Goal: Book appointment/travel/reservation

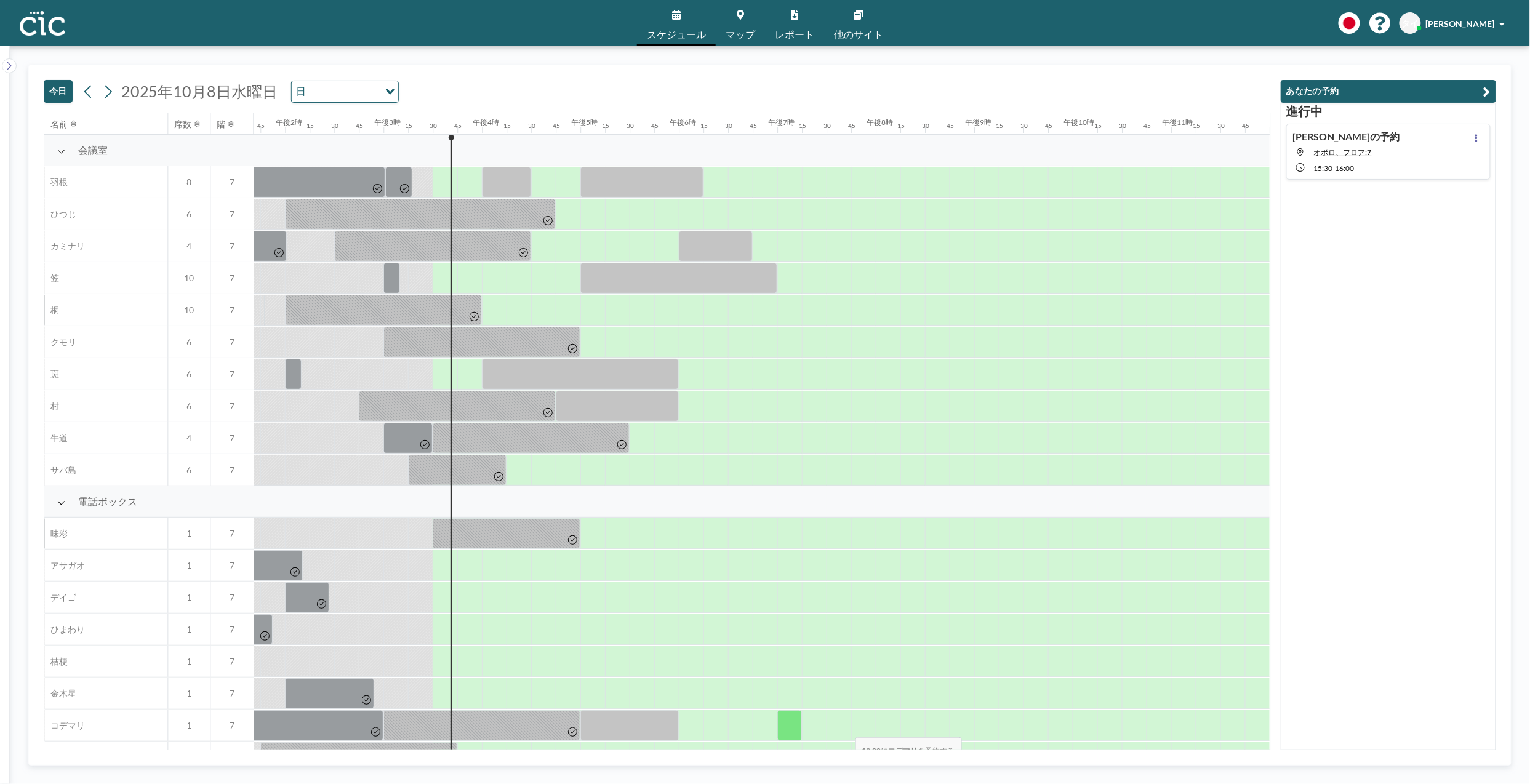
scroll to position [0, 1357]
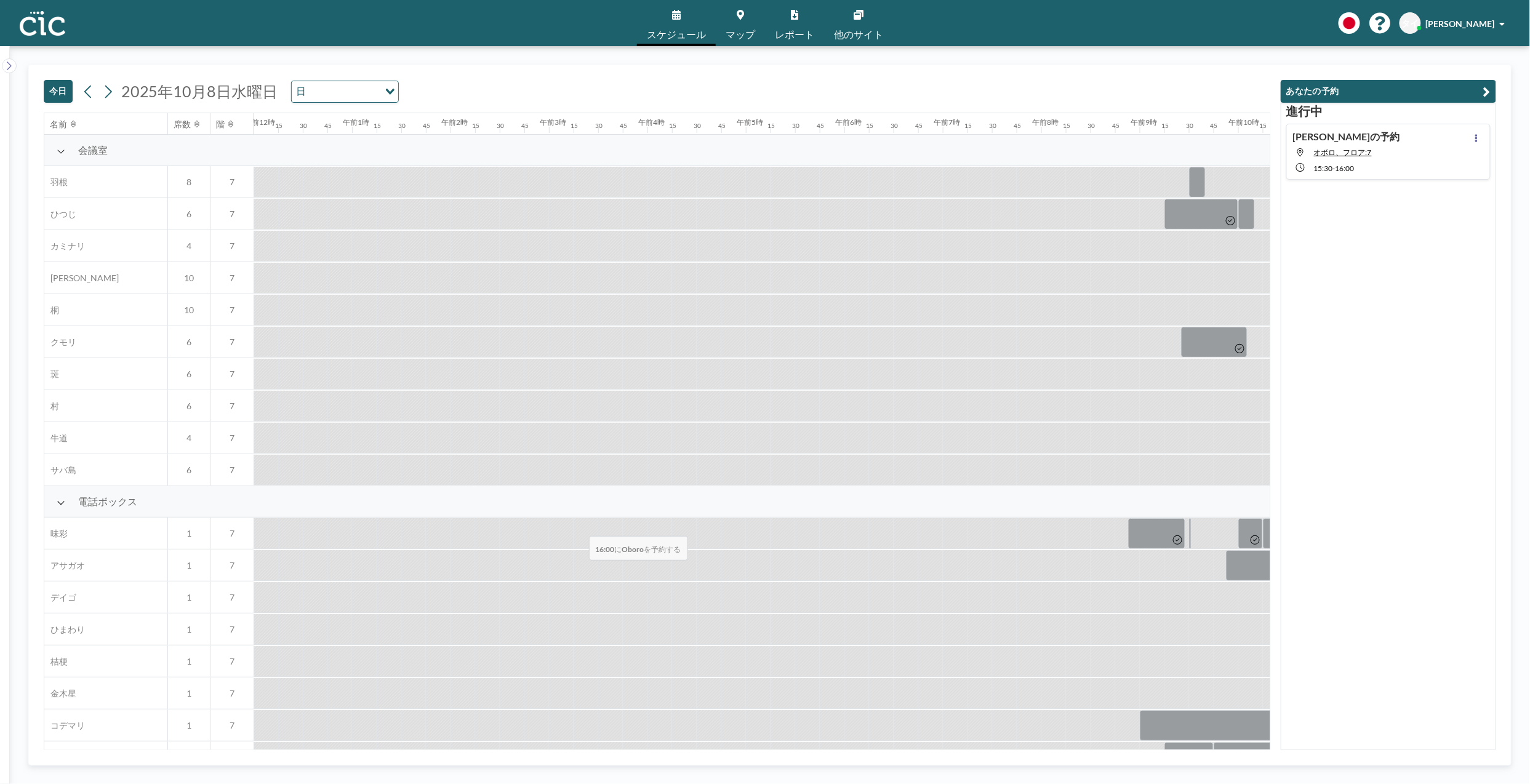
scroll to position [545, 1255]
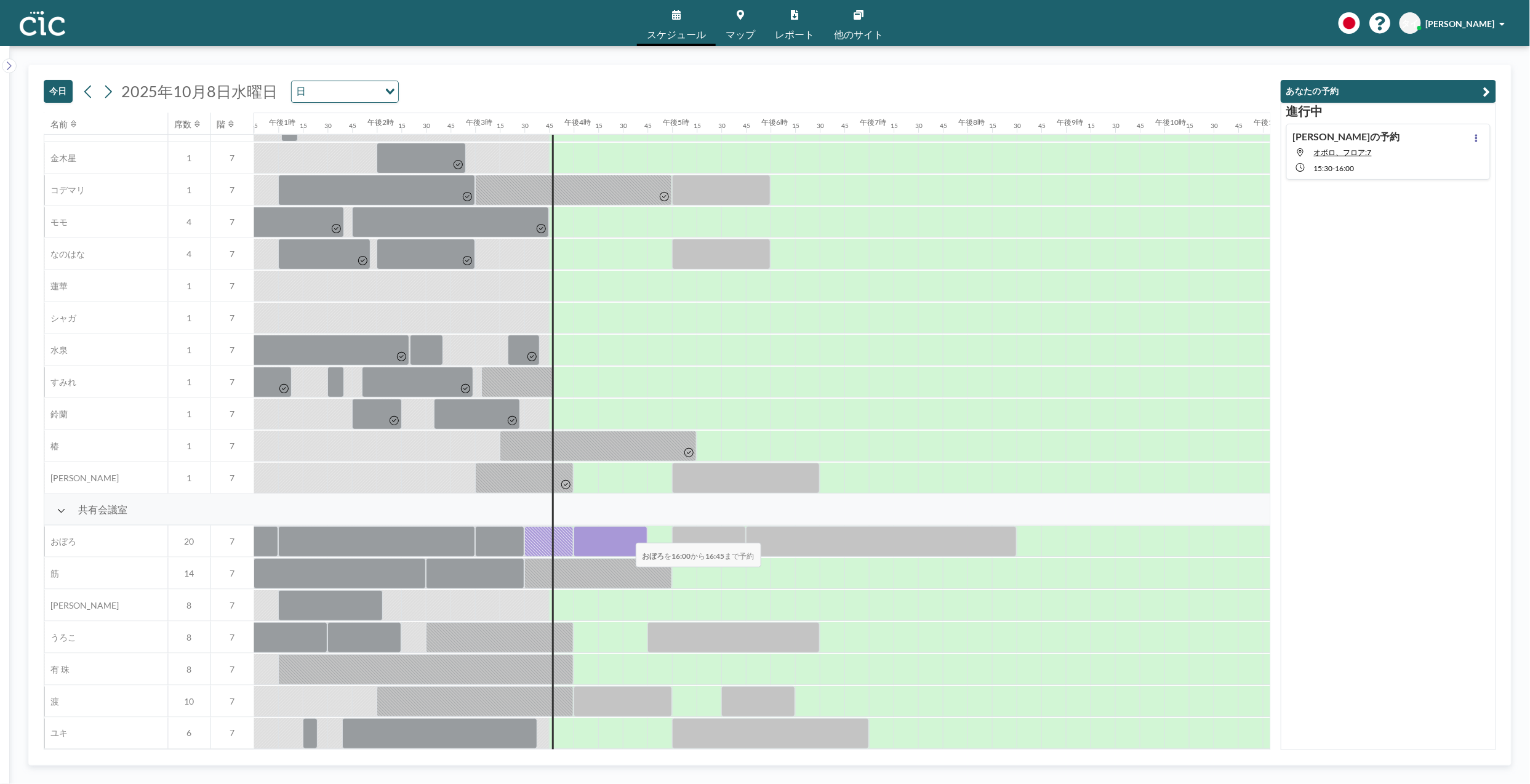
drag, startPoint x: 577, startPoint y: 531, endPoint x: 626, endPoint y: 535, distance: 49.2
click at [626, 535] on div at bounding box center [610, 541] width 74 height 31
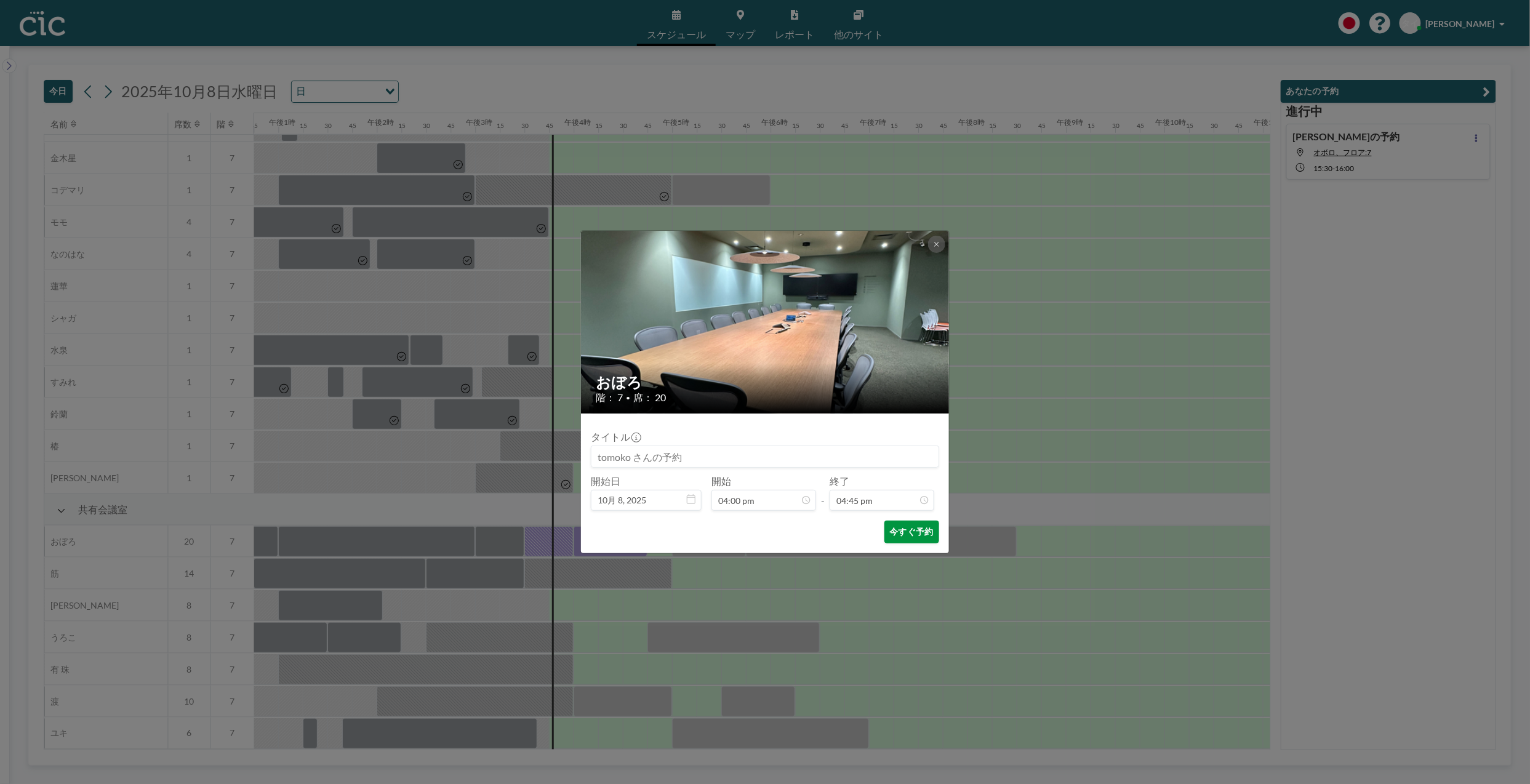
scroll to position [1467, 0]
click at [902, 532] on font "今すぐ予約" at bounding box center [912, 532] width 44 height 12
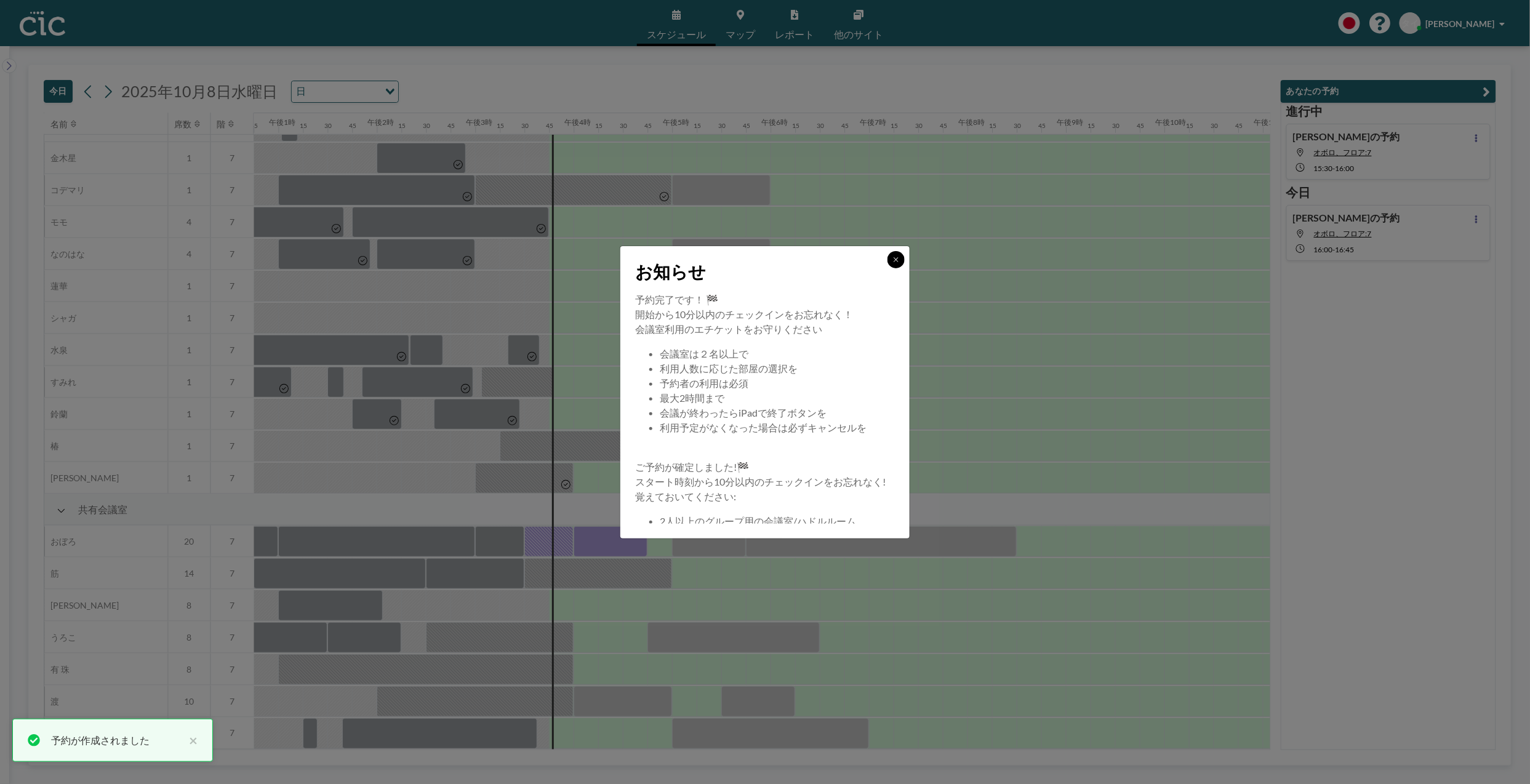
click at [890, 259] on button at bounding box center [896, 259] width 17 height 17
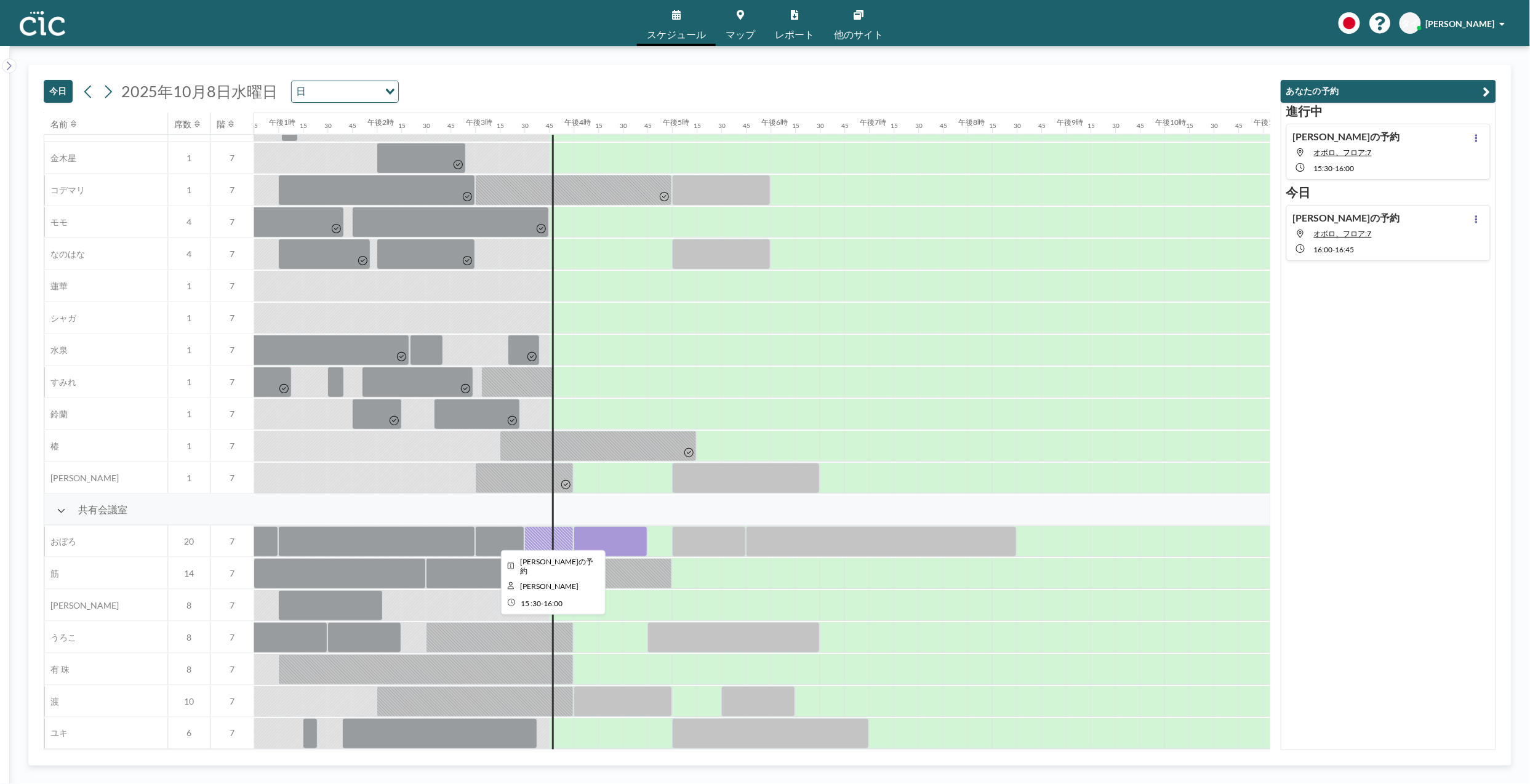
click at [542, 533] on div at bounding box center [549, 541] width 50 height 31
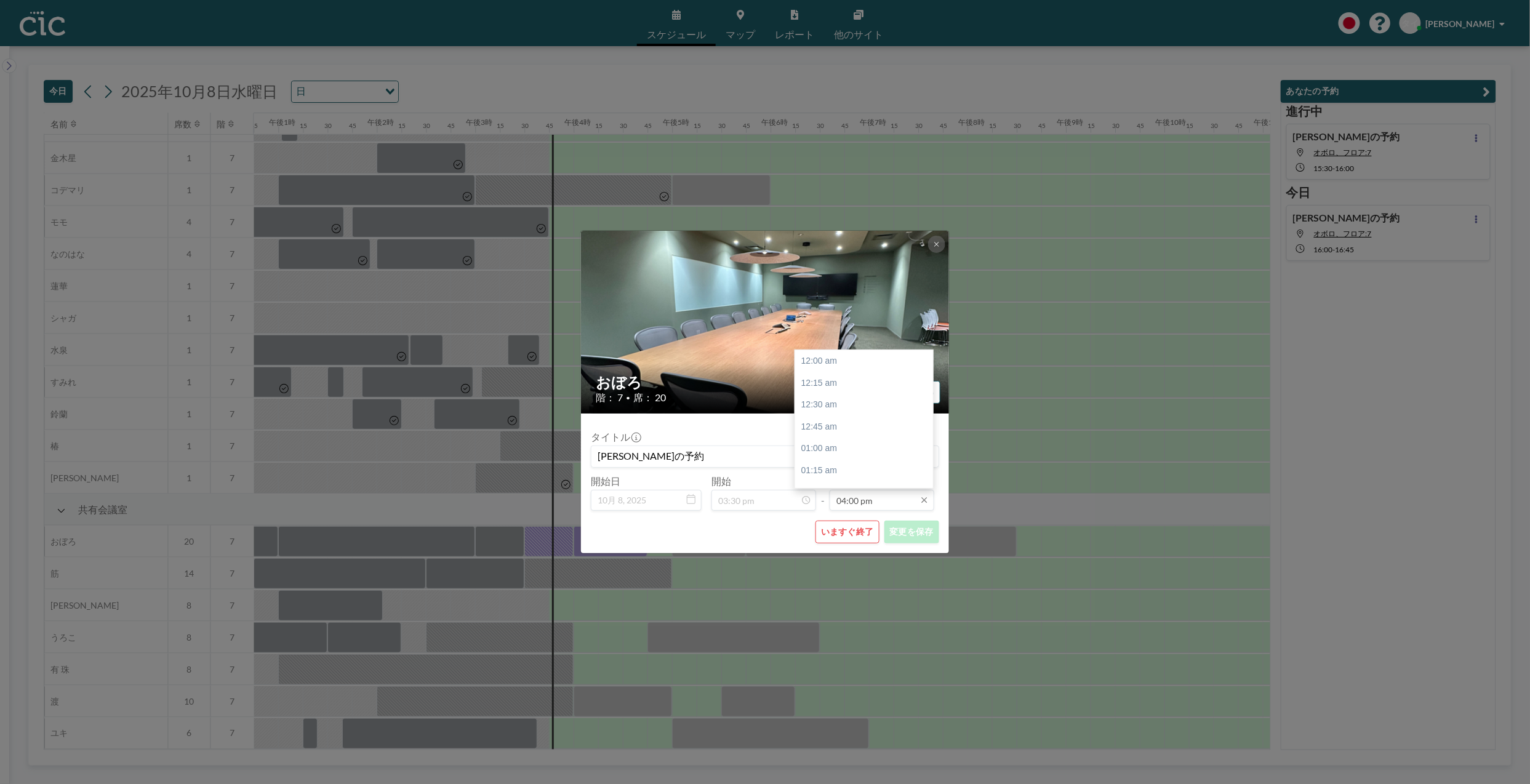
scroll to position [1401, 0]
click at [852, 528] on button "いますぐ終了" at bounding box center [847, 532] width 64 height 23
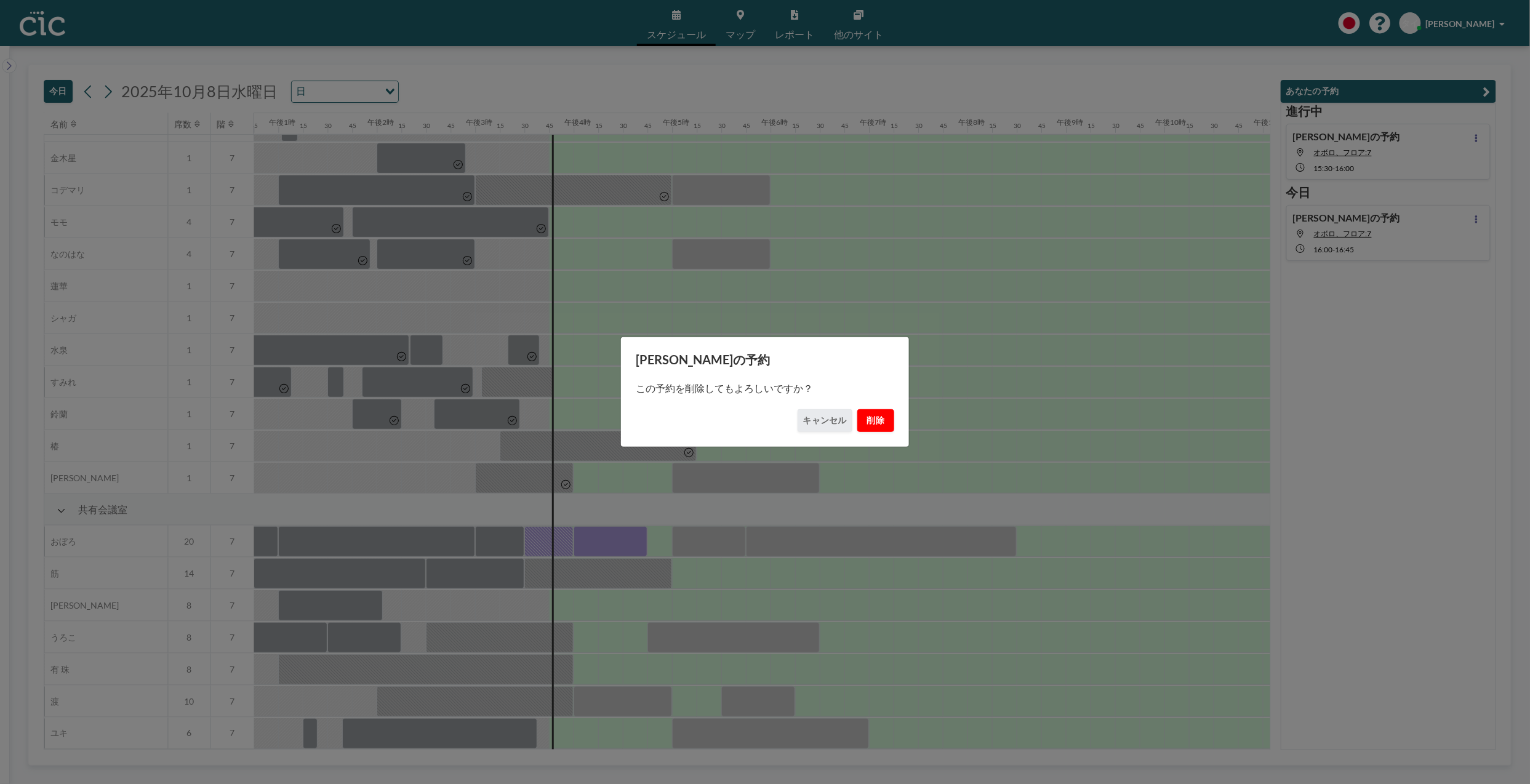
click at [873, 418] on font "削除" at bounding box center [876, 420] width 18 height 12
